Goal: Information Seeking & Learning: Learn about a topic

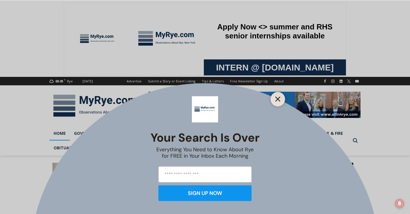
click at [279, 96] on icon "Close" at bounding box center [277, 98] width 5 height 5
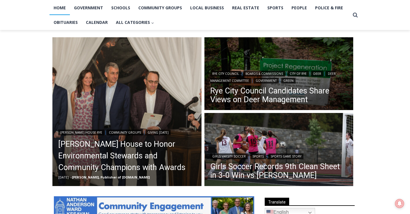
scroll to position [126, 0]
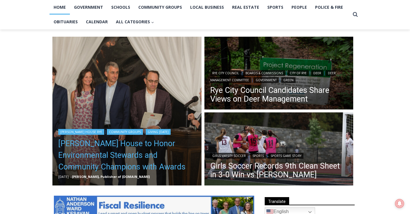
click at [108, 172] on link "[PERSON_NAME] House to Honor Environmental Stewards and Community Champions wit…" at bounding box center [126, 155] width 137 height 35
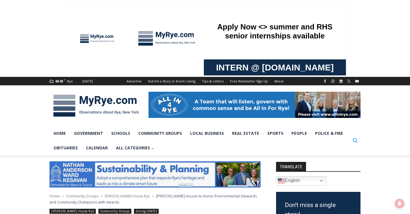
click at [355, 142] on icon "Search" at bounding box center [355, 140] width 5 height 5
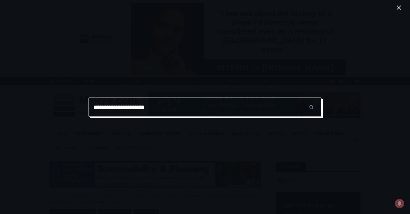
type input "**********"
click at [301, 98] on input "******" at bounding box center [311, 107] width 20 height 19
click at [269, 112] on input "**********" at bounding box center [205, 107] width 233 height 19
click at [301, 98] on input "******" at bounding box center [311, 107] width 20 height 19
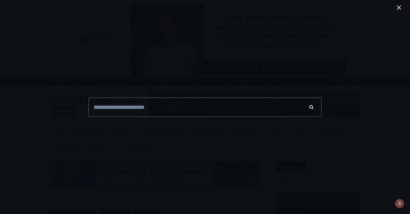
click at [316, 110] on input "******" at bounding box center [311, 107] width 20 height 19
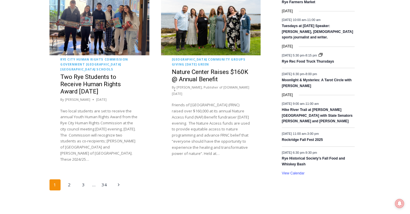
scroll to position [1104, 0]
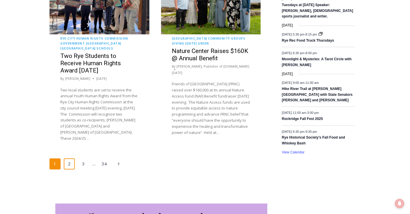
click at [66, 158] on link "2" at bounding box center [69, 163] width 11 height 11
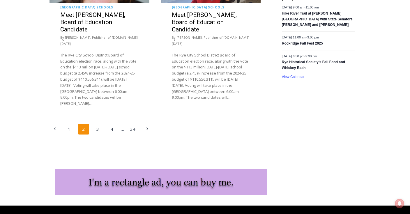
scroll to position [1194, 0]
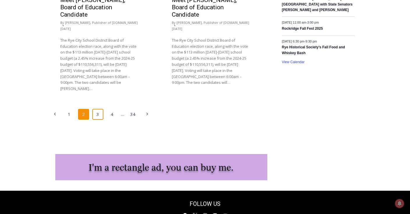
click at [98, 109] on link "3" at bounding box center [97, 114] width 11 height 11
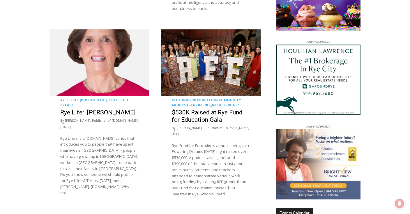
scroll to position [662, 0]
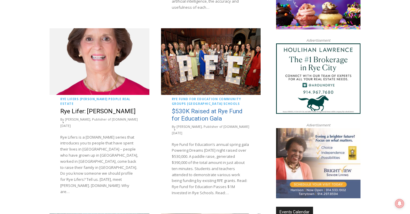
click at [198, 108] on link "$530K Raised at Rye Fund for Education Gala" at bounding box center [207, 115] width 71 height 14
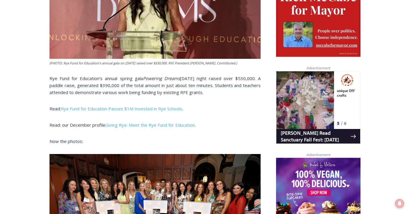
scroll to position [314, 0]
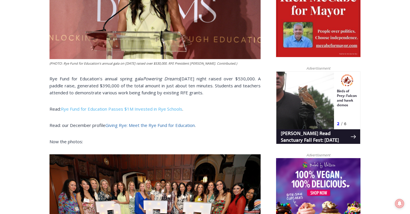
click at [160, 125] on link "Giving Rye: Meet the Rye Fund for Education" at bounding box center [149, 125] width 89 height 6
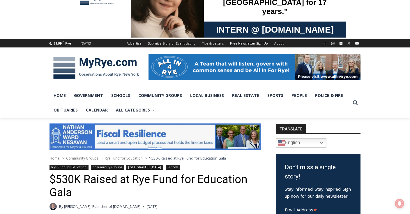
scroll to position [0, 0]
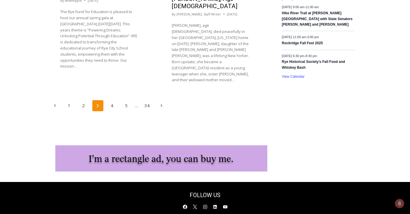
scroll to position [1181, 0]
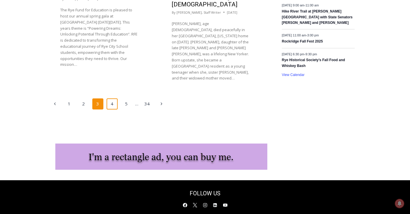
click at [115, 98] on link "4" at bounding box center [112, 103] width 11 height 11
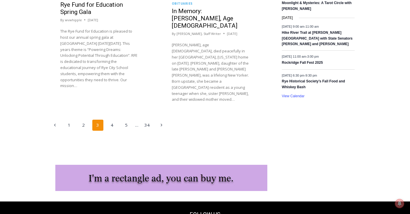
scroll to position [1162, 0]
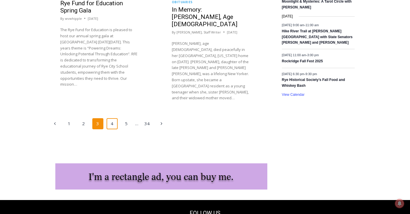
click at [114, 118] on link "4" at bounding box center [112, 123] width 11 height 11
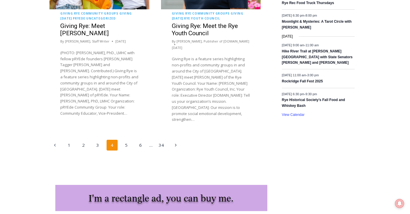
scroll to position [1144, 0]
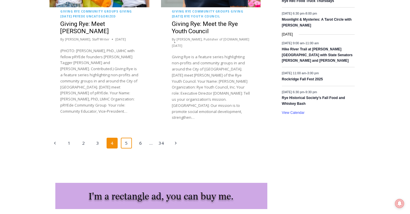
click at [127, 138] on link "5" at bounding box center [126, 143] width 11 height 11
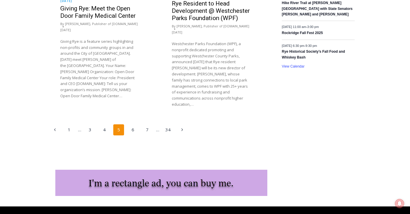
scroll to position [1213, 0]
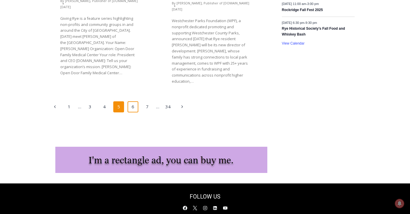
click at [136, 101] on link "6" at bounding box center [133, 106] width 11 height 11
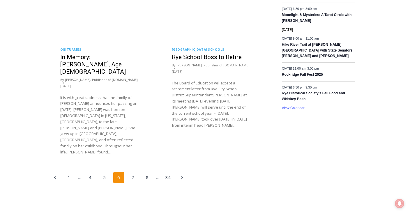
scroll to position [1150, 0]
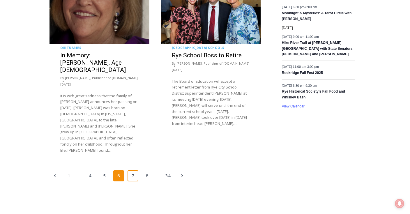
click at [133, 170] on link "7" at bounding box center [133, 175] width 11 height 11
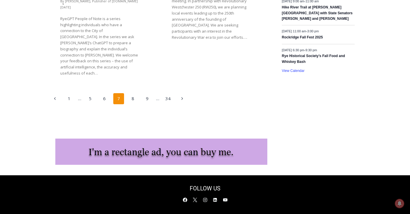
scroll to position [1186, 0]
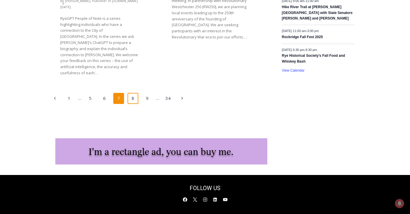
click at [134, 93] on link "8" at bounding box center [133, 98] width 11 height 11
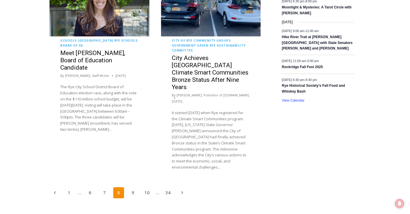
scroll to position [1157, 0]
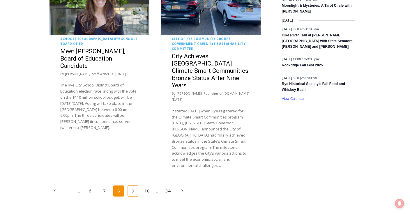
click at [132, 186] on link "9" at bounding box center [133, 191] width 11 height 11
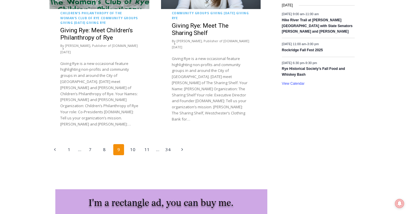
scroll to position [1179, 0]
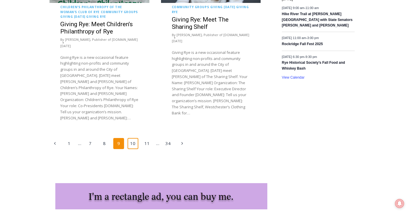
click at [134, 138] on link "10" at bounding box center [133, 143] width 11 height 11
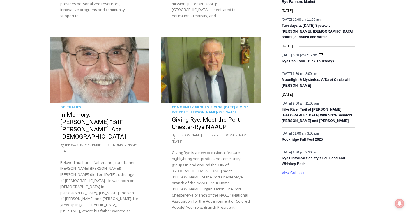
scroll to position [1086, 0]
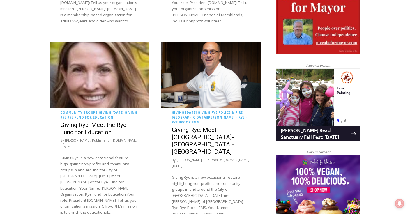
scroll to position [466, 0]
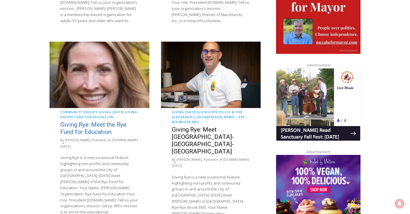
click at [93, 122] on link "Giving Rye: Meet the Rye Fund for Education" at bounding box center [93, 128] width 66 height 14
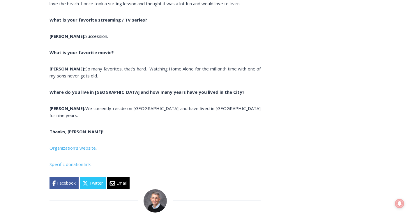
scroll to position [2212, 0]
